Goal: Task Accomplishment & Management: Manage account settings

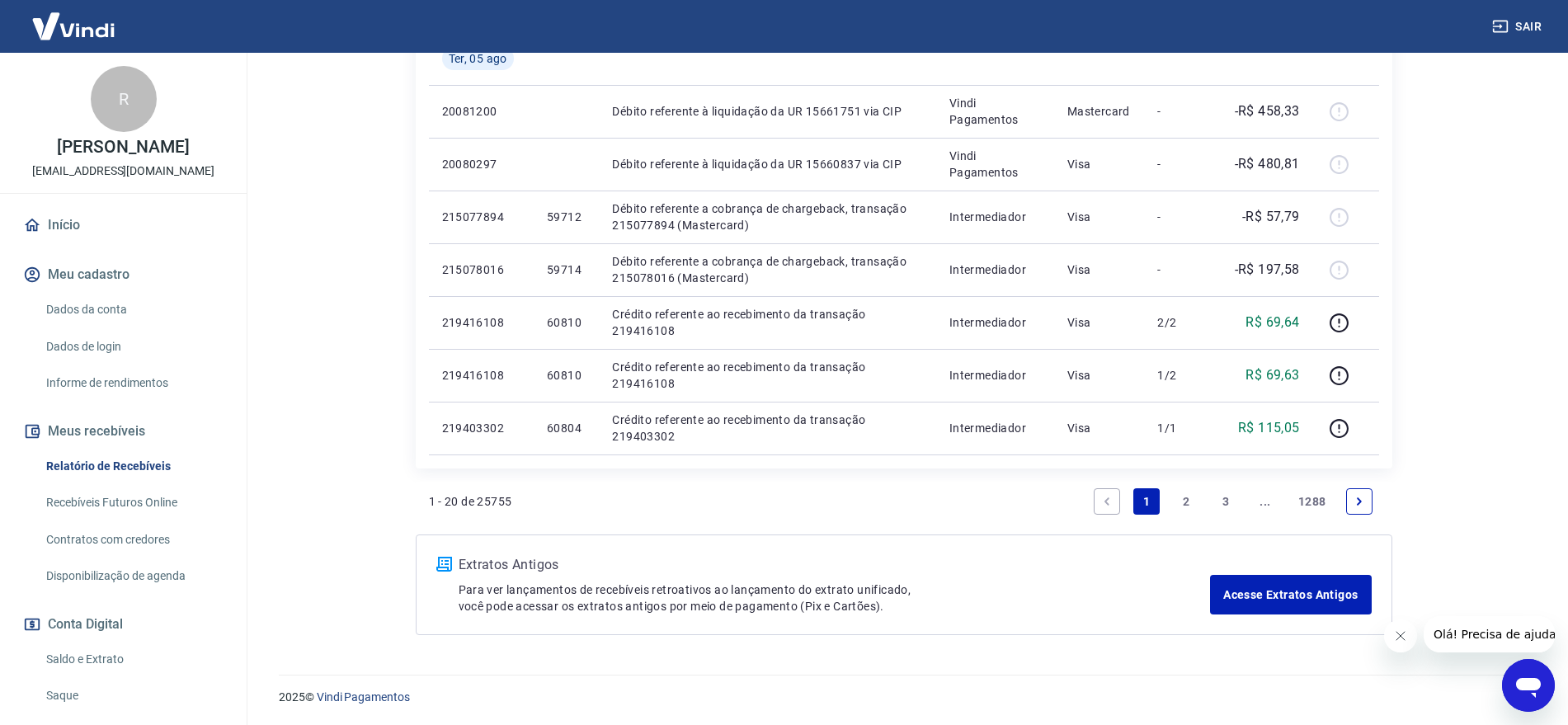
scroll to position [1179, 0]
click at [135, 531] on link "Contratos com credores" at bounding box center [133, 539] width 187 height 34
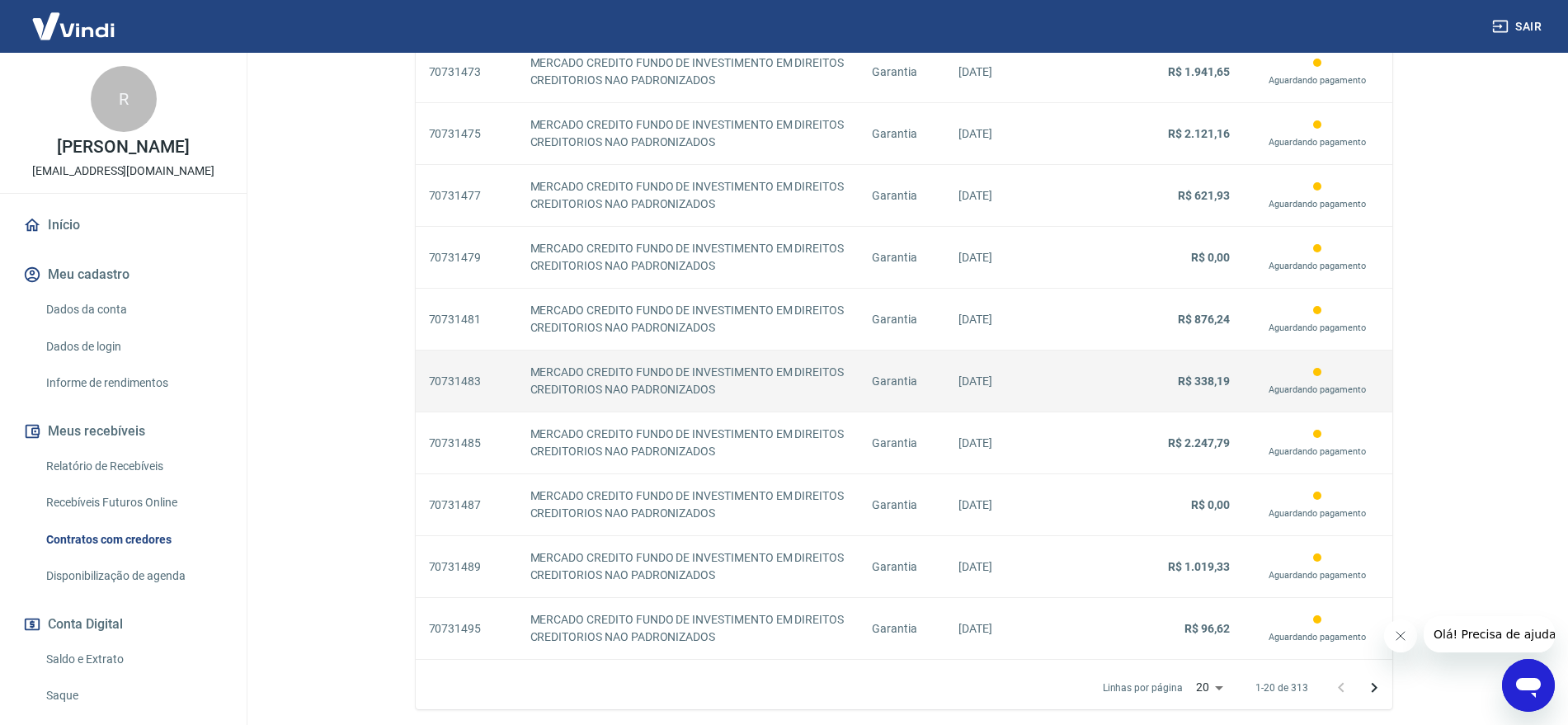
scroll to position [1434, 0]
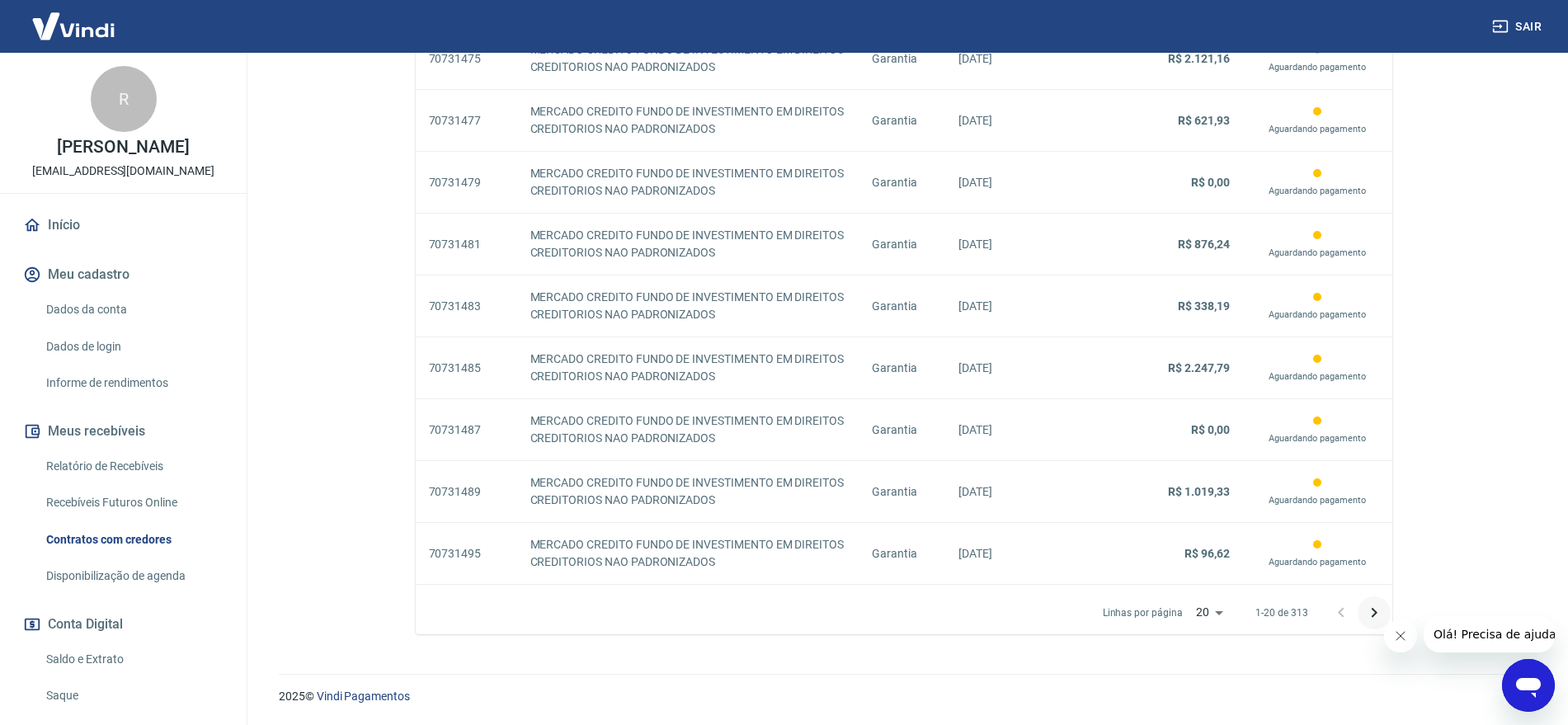
click at [1371, 607] on icon "Próxima página" at bounding box center [1375, 613] width 20 height 20
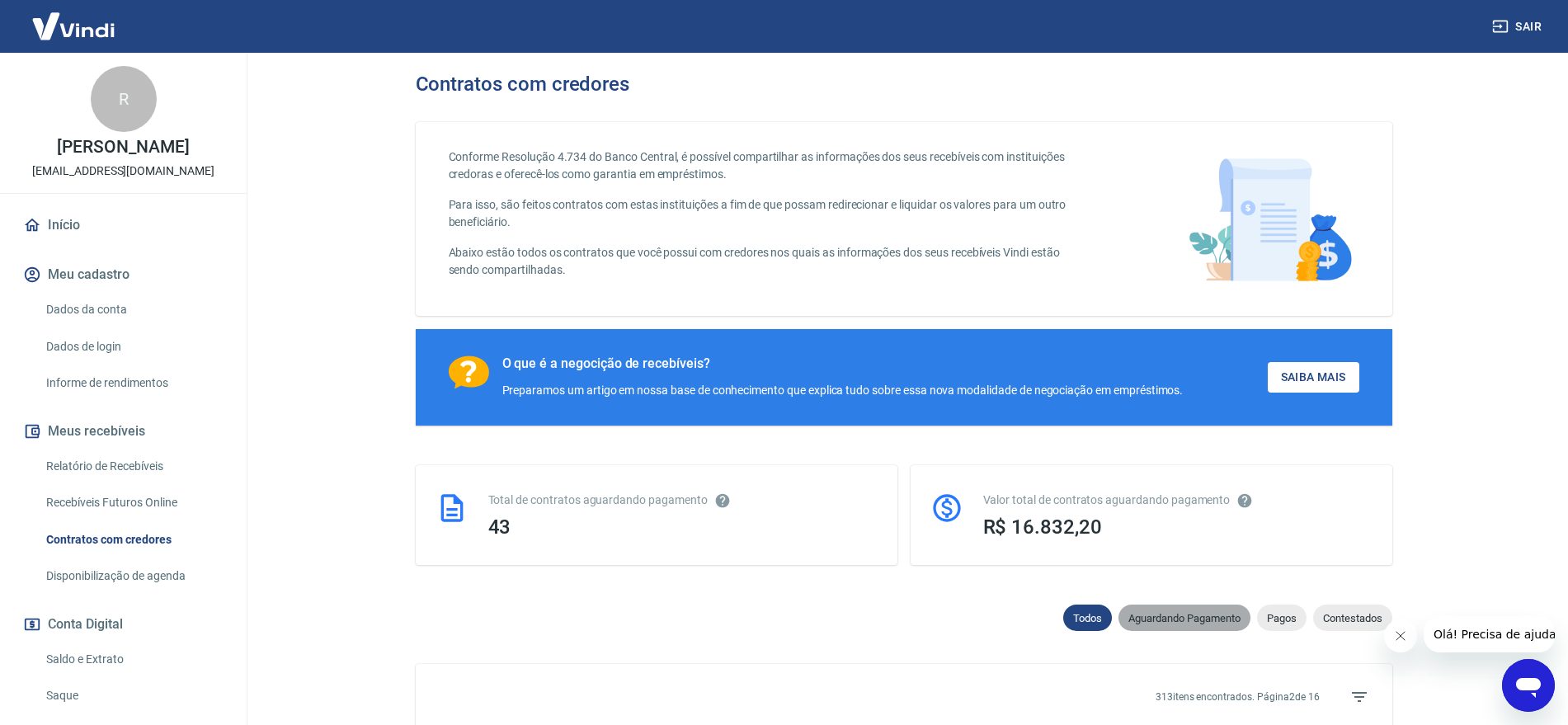
click at [1178, 622] on span "Aguardando Pagamento" at bounding box center [1185, 618] width 132 height 12
select select "waiting_payment"
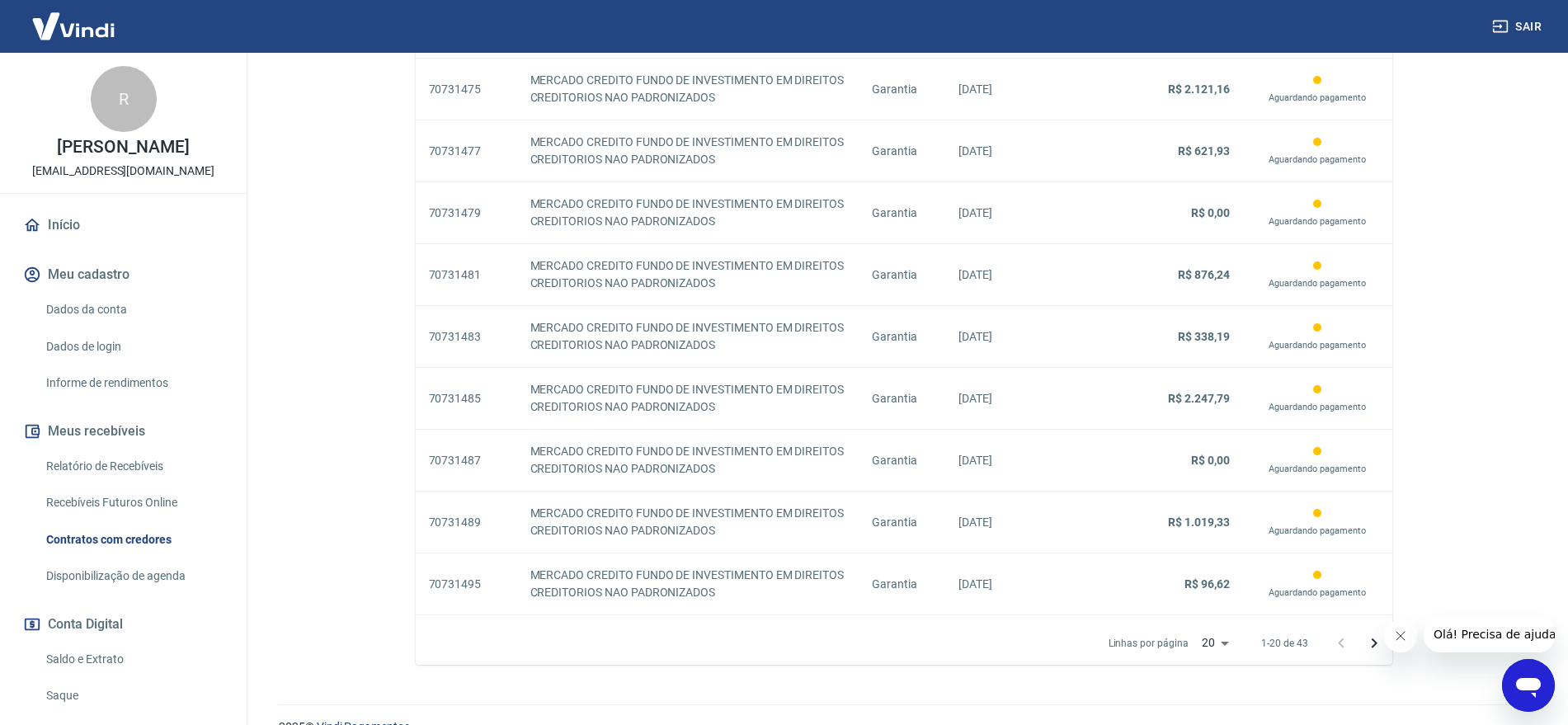
scroll to position [1434, 0]
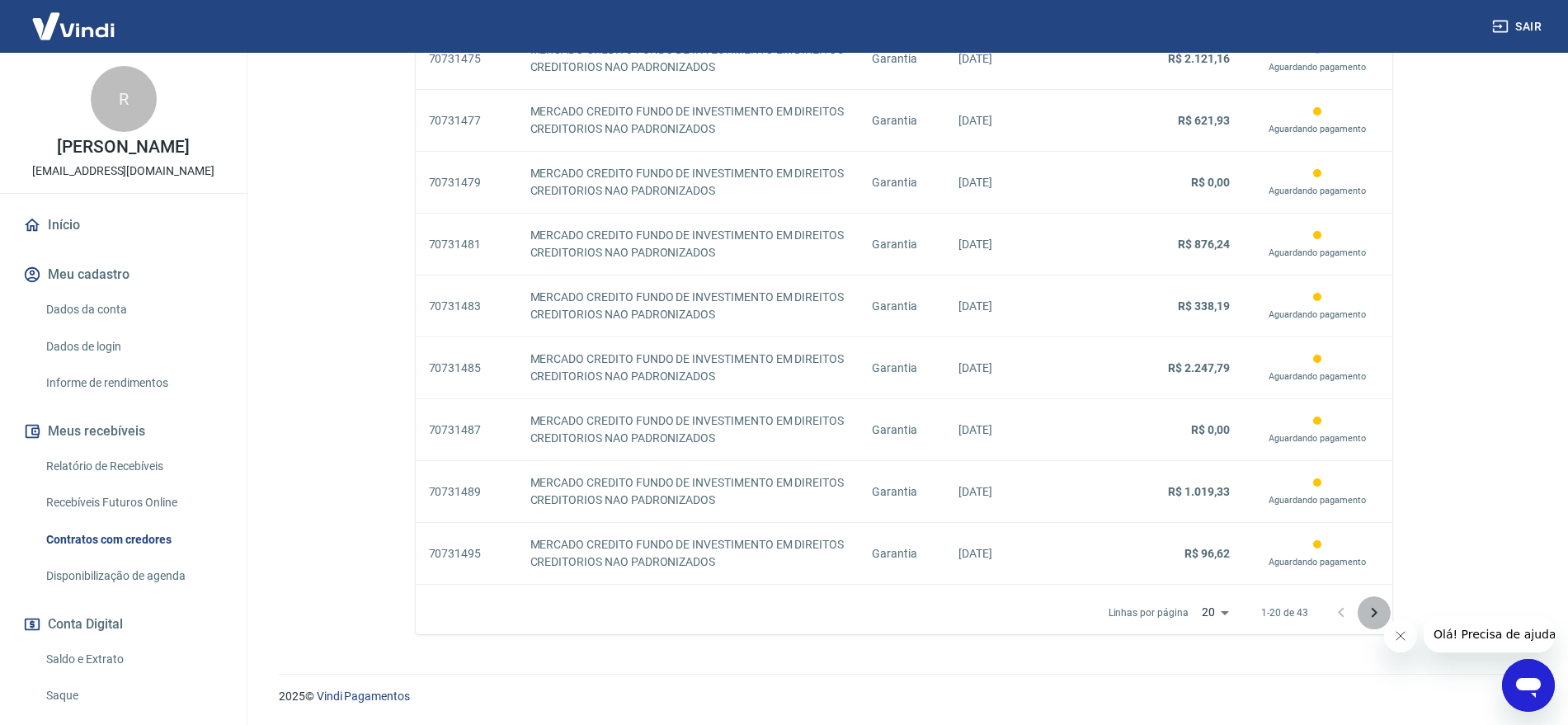
click at [1377, 610] on icon "Próxima página" at bounding box center [1375, 613] width 20 height 20
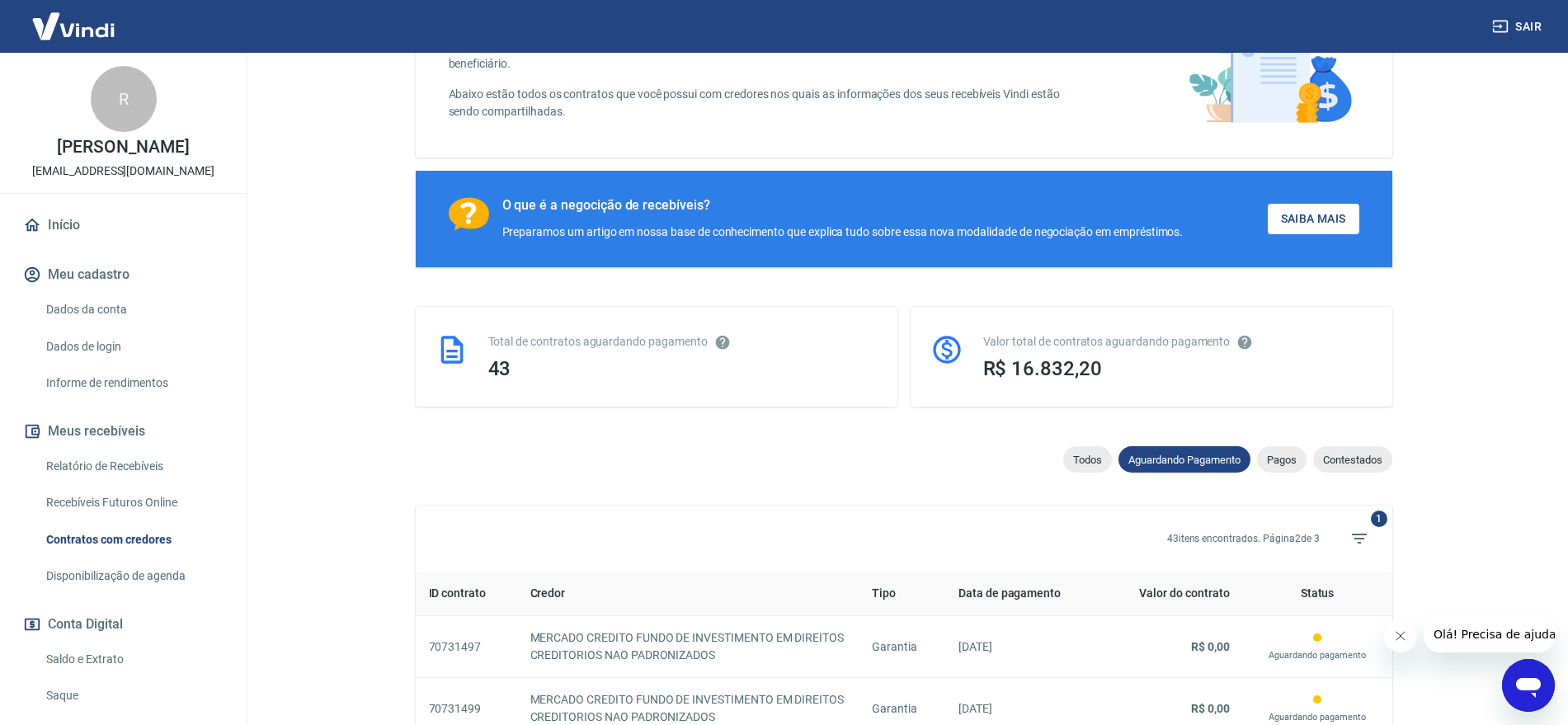
scroll to position [1434, 0]
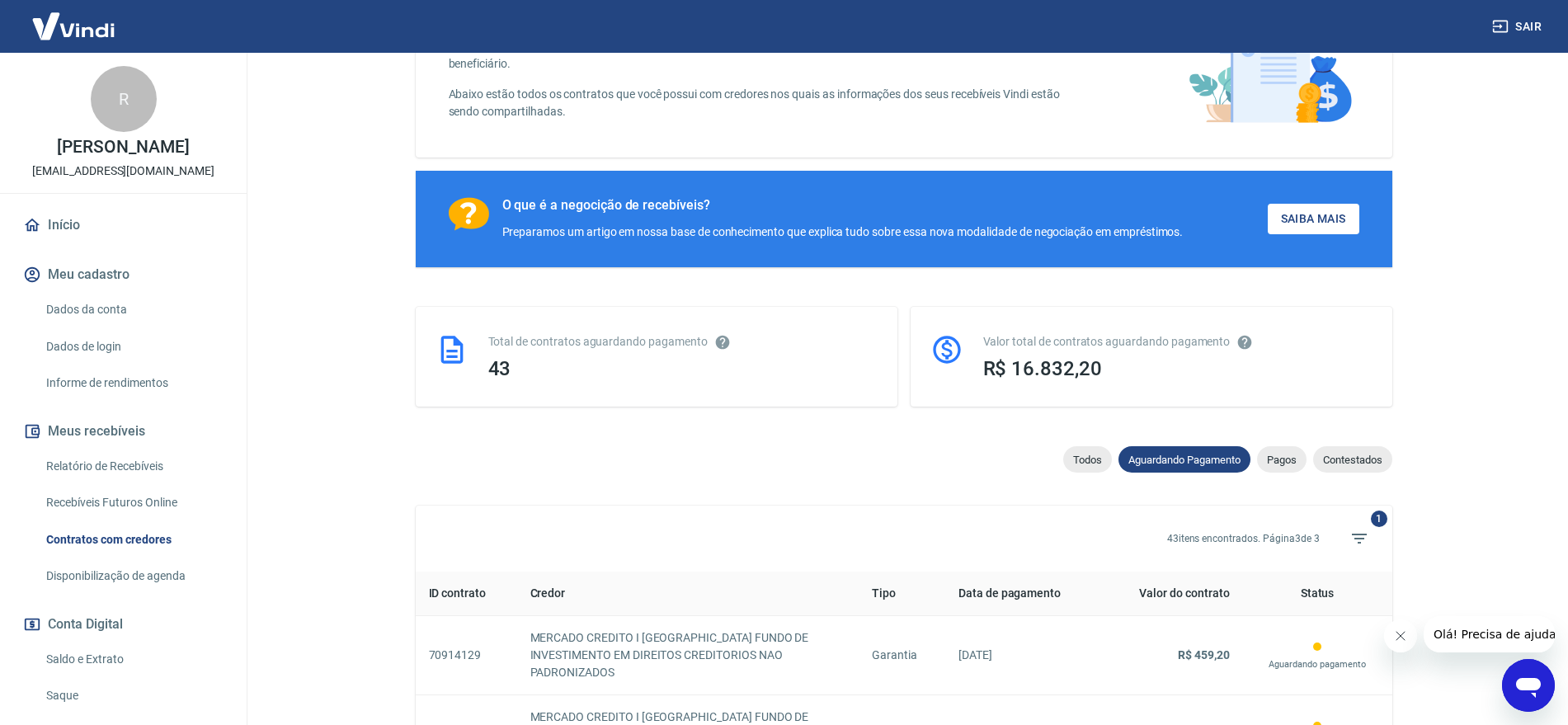
scroll to position [382, 0]
